Goal: Check status: Check status

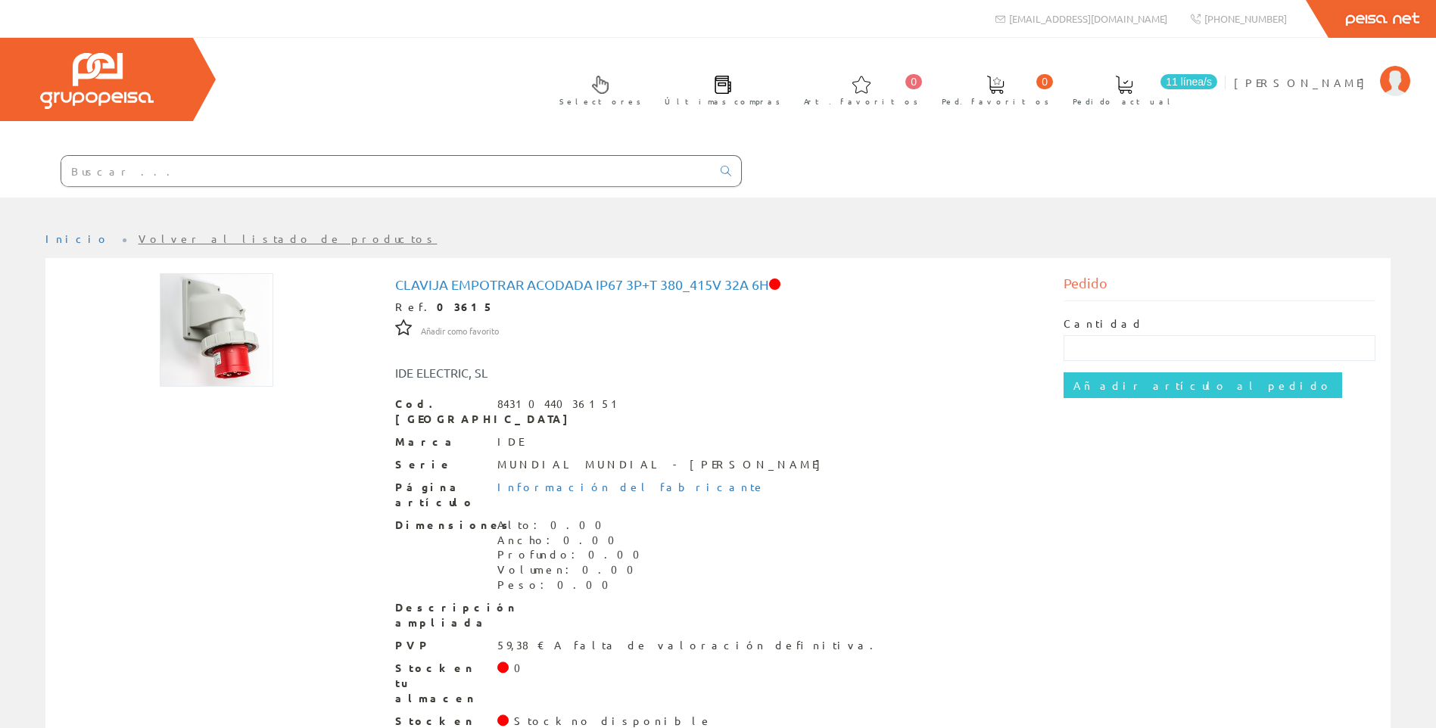
click at [300, 171] on input "text" at bounding box center [386, 171] width 650 height 30
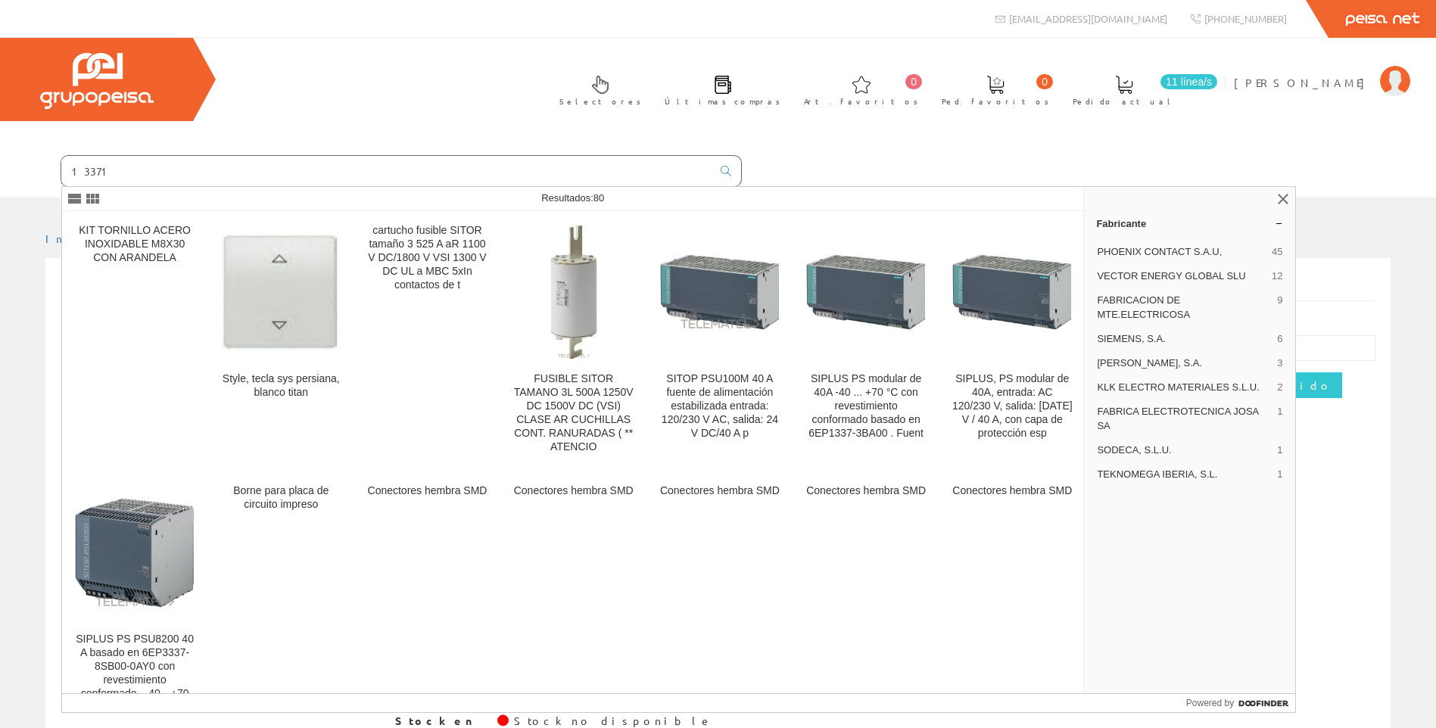
type input "13371"
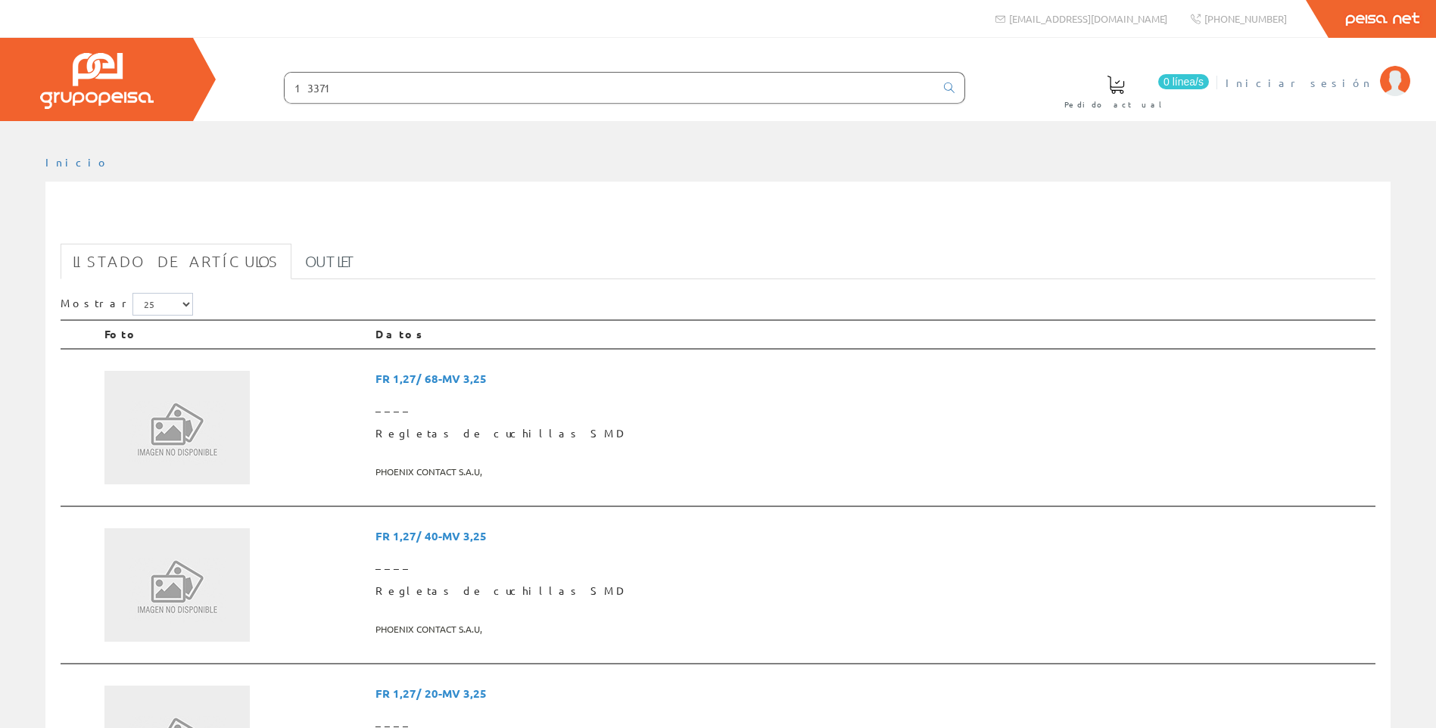
click at [1345, 87] on span "Iniciar sesión" at bounding box center [1298, 82] width 147 height 15
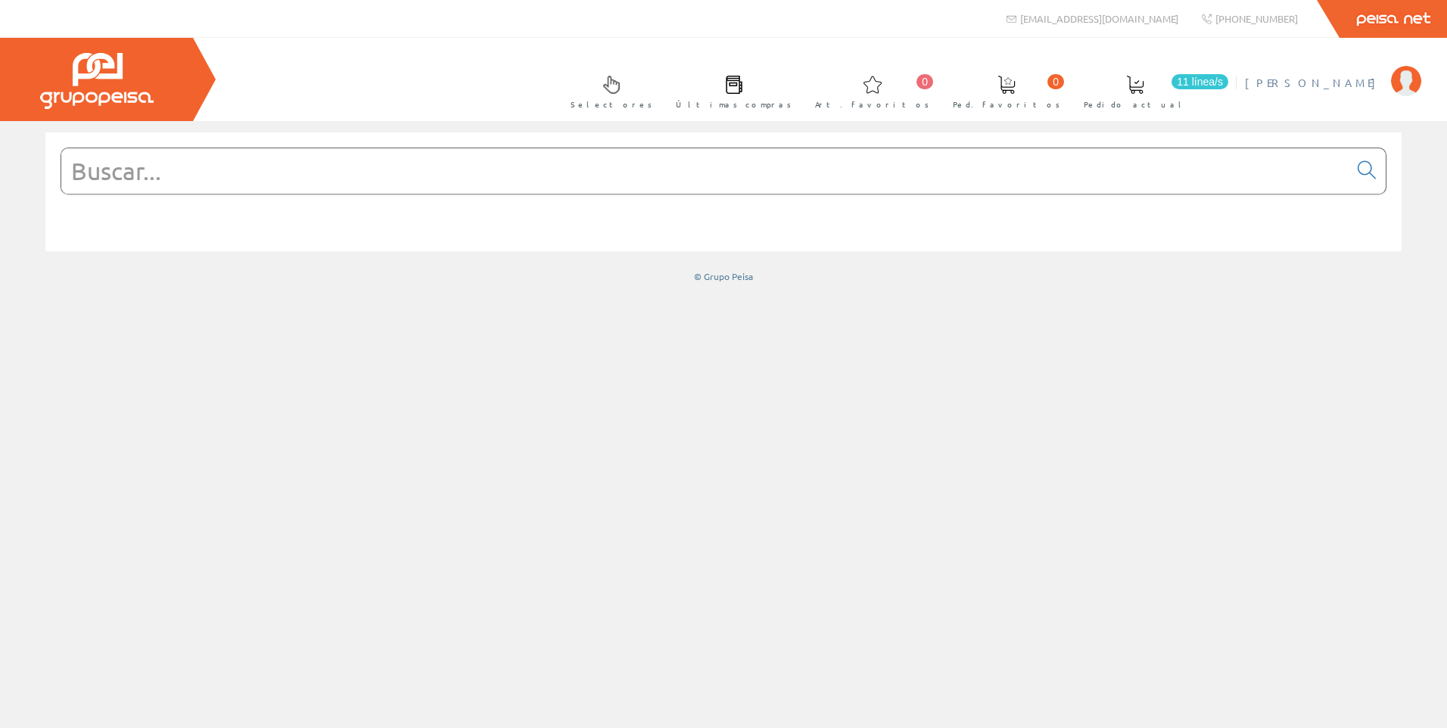
click at [1349, 90] on li "Gabriel Alenda Mi cuenta Mis datos Mis ofertas Mis pedidos Mis albaranes Mis fa…" at bounding box center [1332, 92] width 183 height 58
click at [1364, 79] on span "[PERSON_NAME]" at bounding box center [1314, 82] width 138 height 15
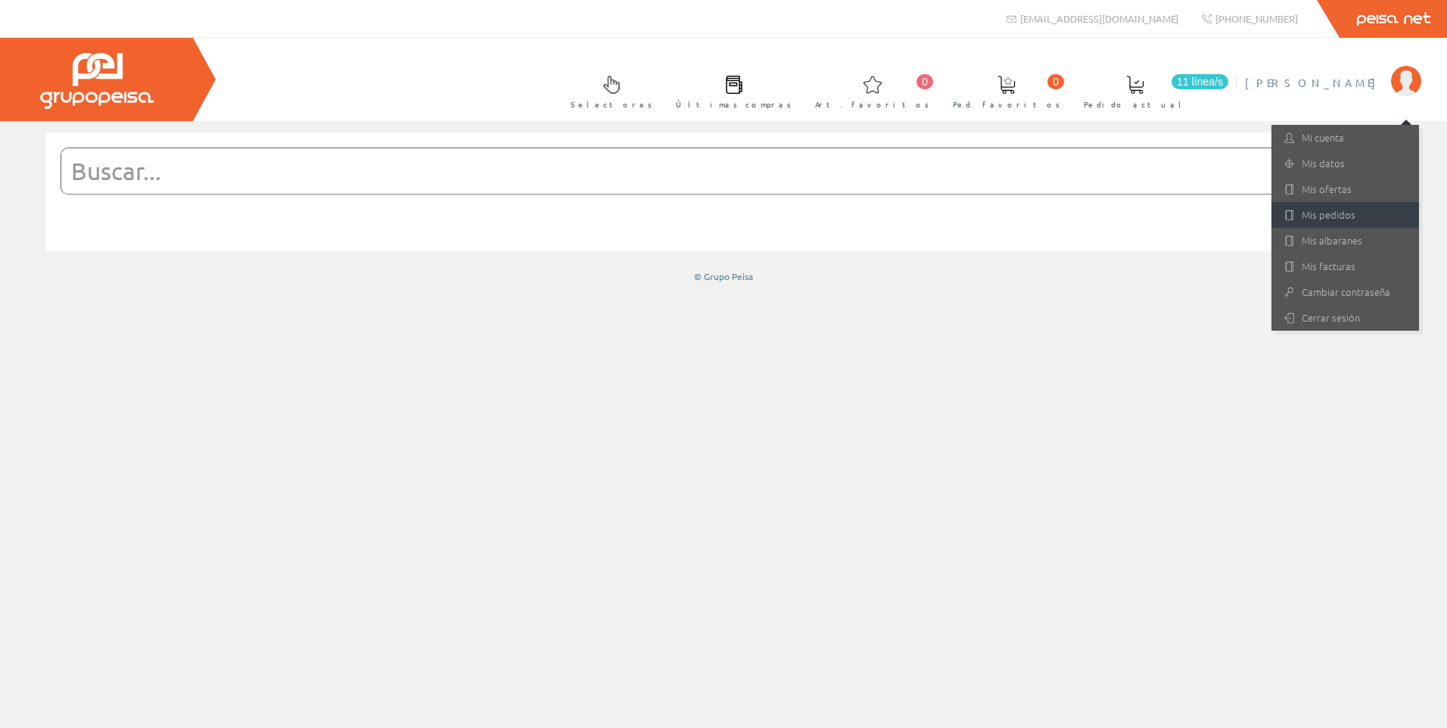
click at [1322, 211] on link "Mis pedidos" at bounding box center [1345, 215] width 148 height 26
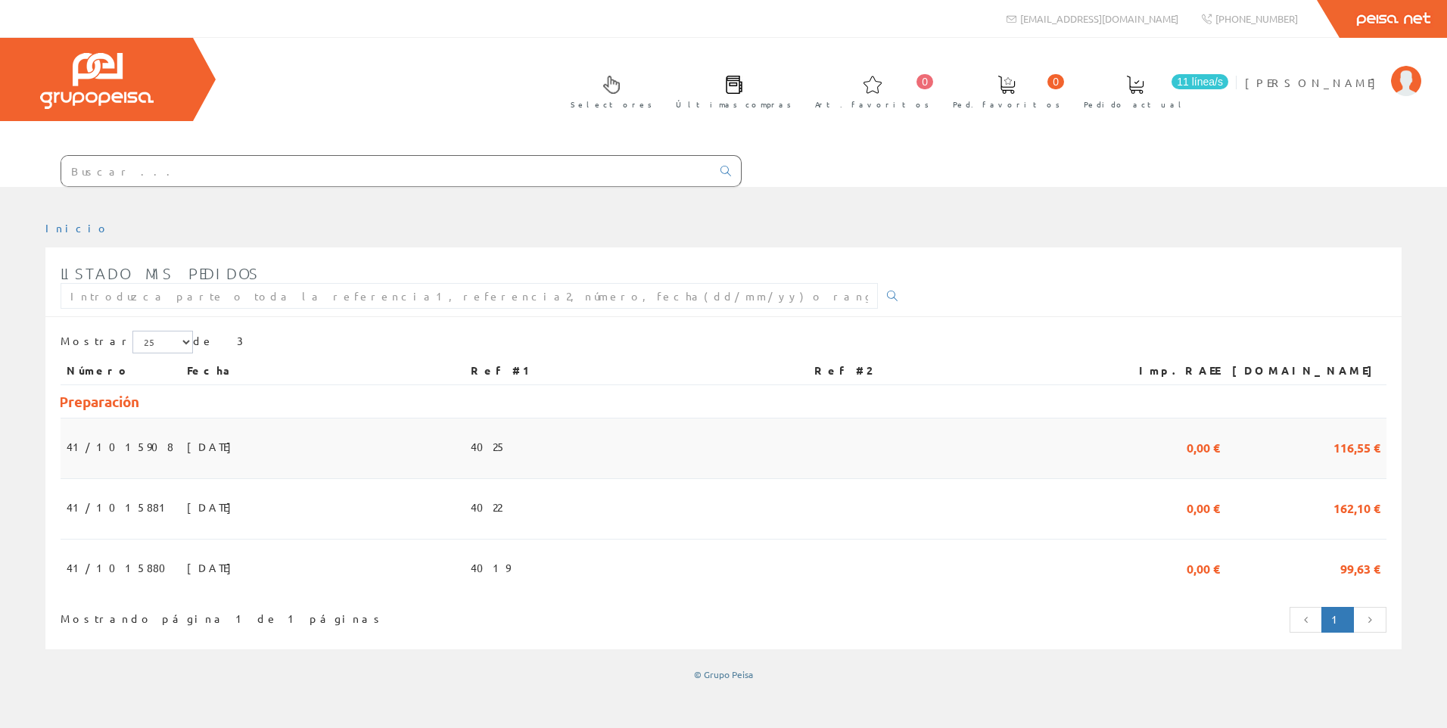
click at [206, 445] on span "[DATE]" at bounding box center [213, 447] width 52 height 26
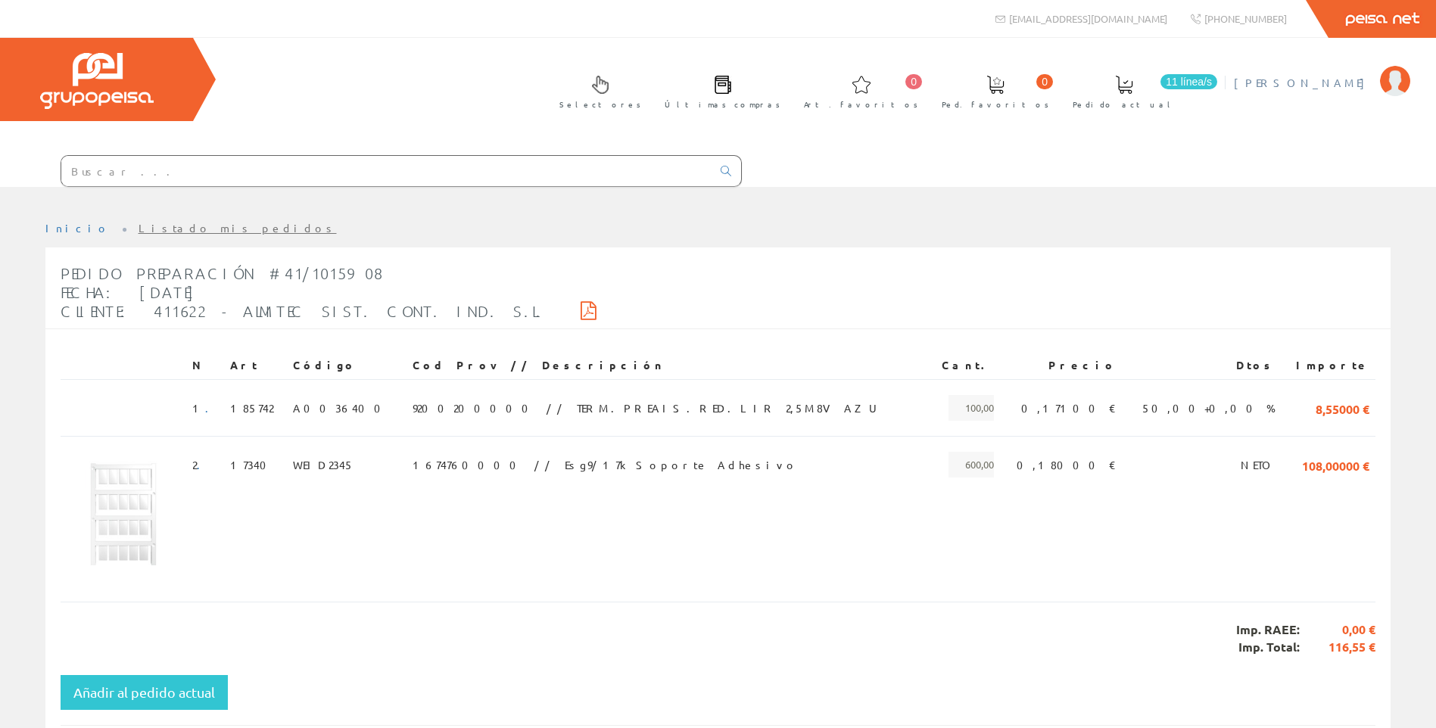
click at [1337, 76] on span "[PERSON_NAME]" at bounding box center [1303, 82] width 138 height 15
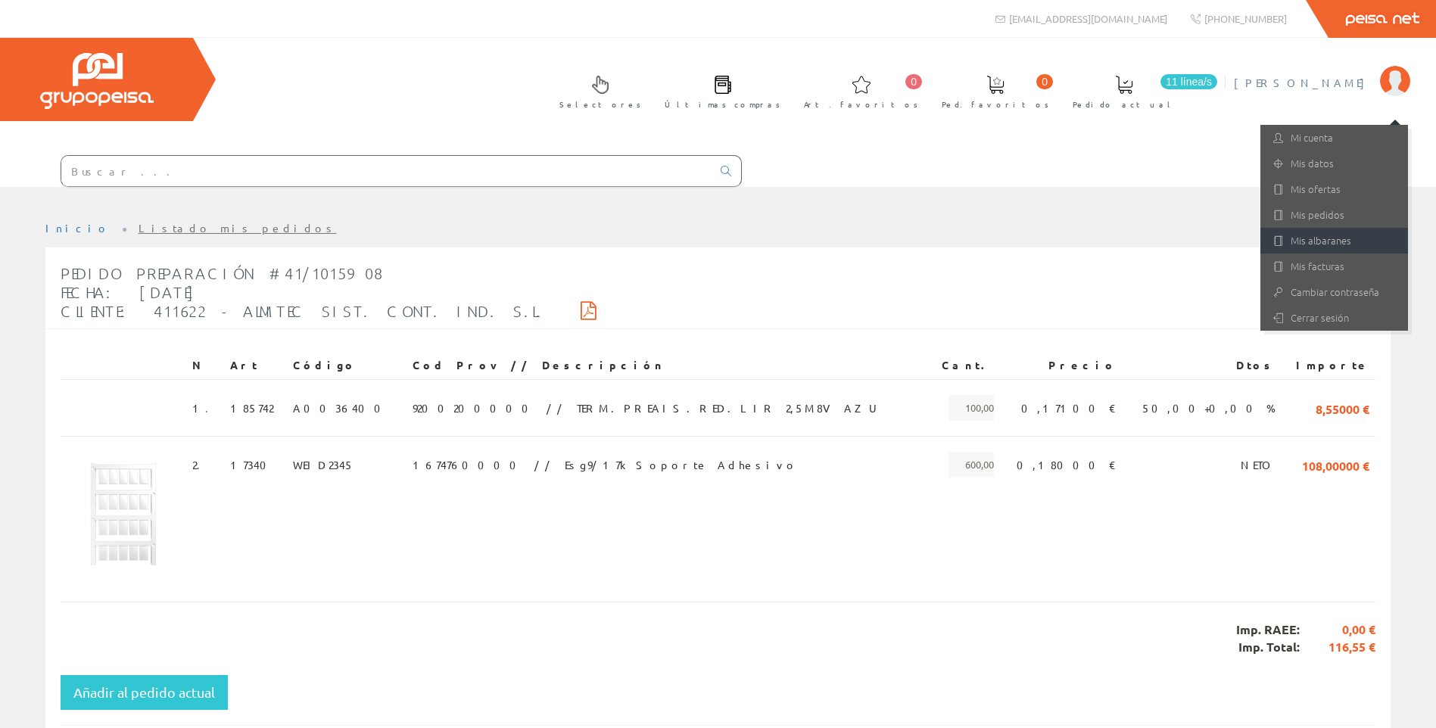
click at [1349, 232] on link "Mis albaranes" at bounding box center [1334, 241] width 148 height 26
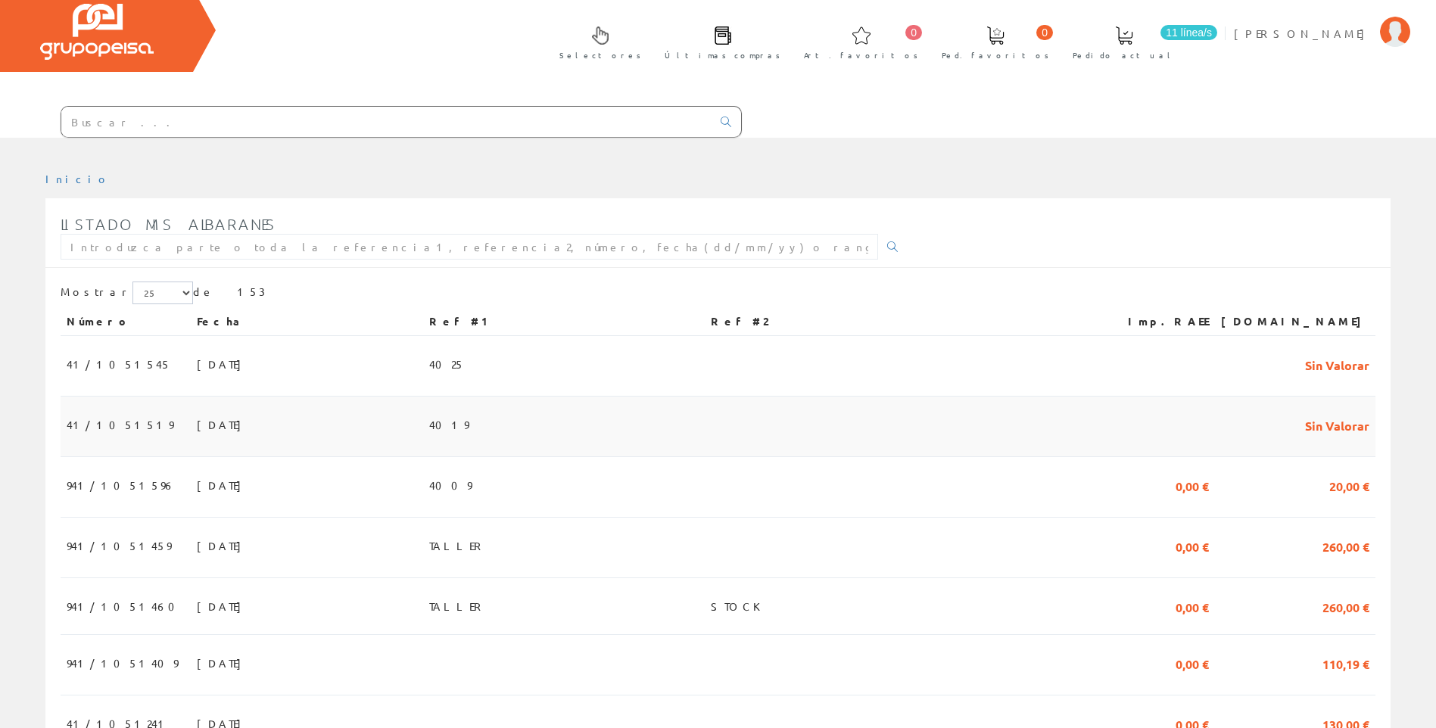
scroll to position [76, 0]
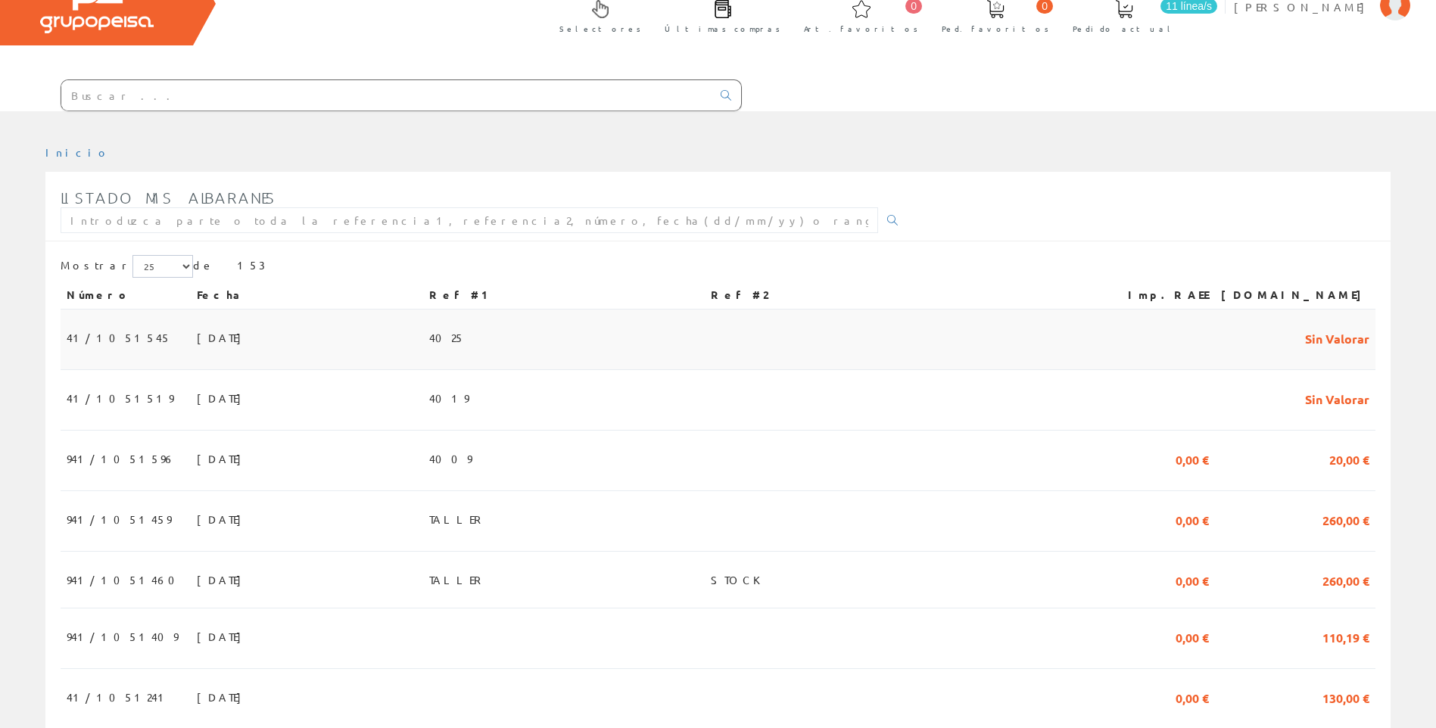
click at [330, 330] on td "[DATE]" at bounding box center [307, 340] width 232 height 61
